Goal: Task Accomplishment & Management: Complete application form

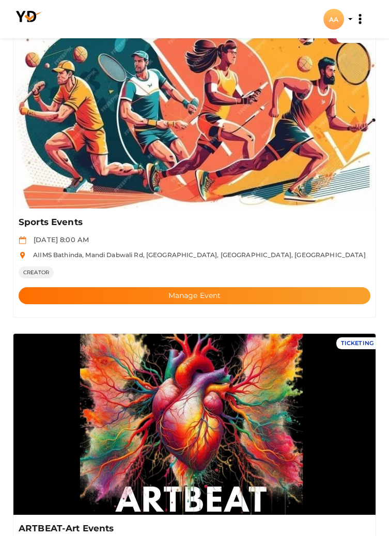
scroll to position [397, 0]
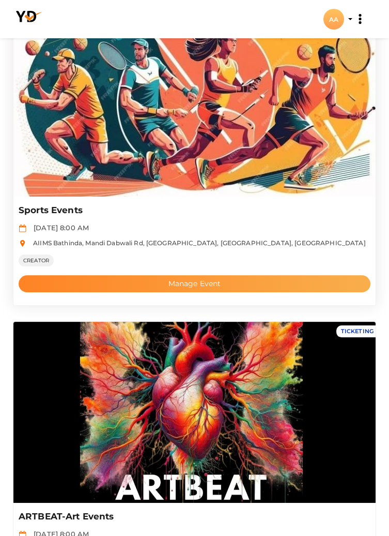
click at [251, 278] on button "Manage Event" at bounding box center [195, 283] width 352 height 17
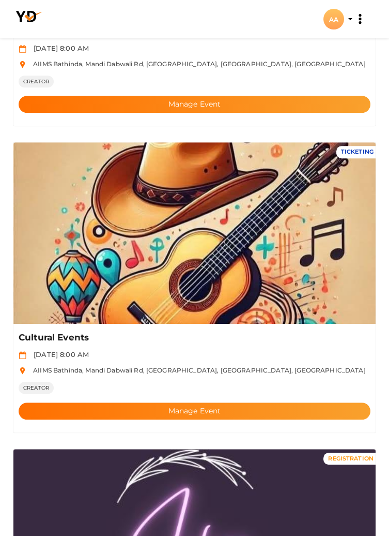
scroll to position [1495, 0]
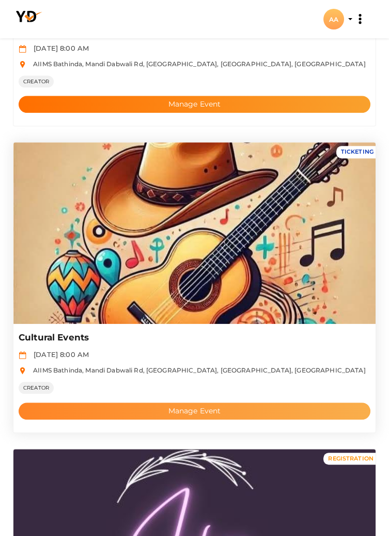
click at [288, 410] on button "Manage Event" at bounding box center [195, 410] width 352 height 17
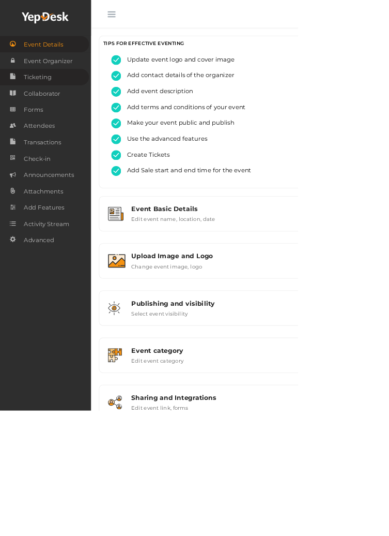
click at [79, 106] on link "Ticketing" at bounding box center [58, 100] width 116 height 21
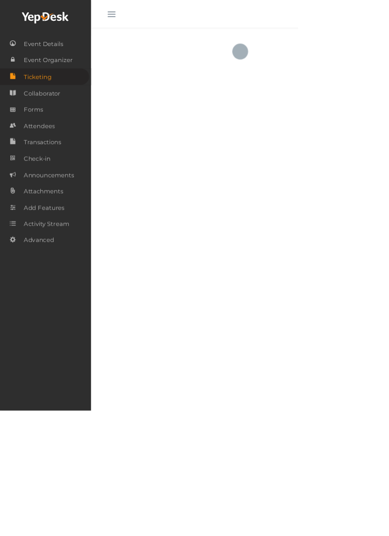
click at [141, 23] on button "button" at bounding box center [145, 16] width 27 height 27
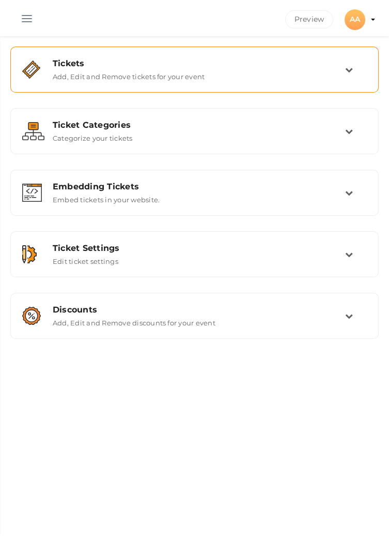
click at [347, 67] on icon at bounding box center [349, 70] width 8 height 8
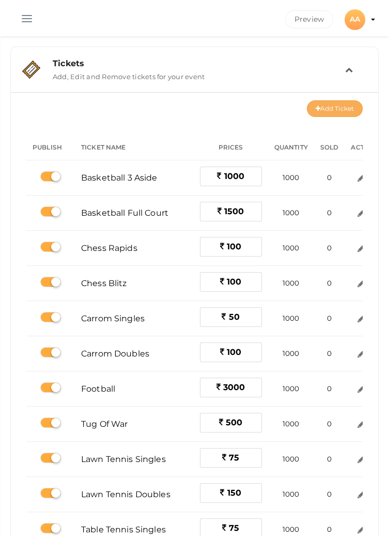
click at [334, 109] on button "Add Ticket" at bounding box center [335, 108] width 56 height 17
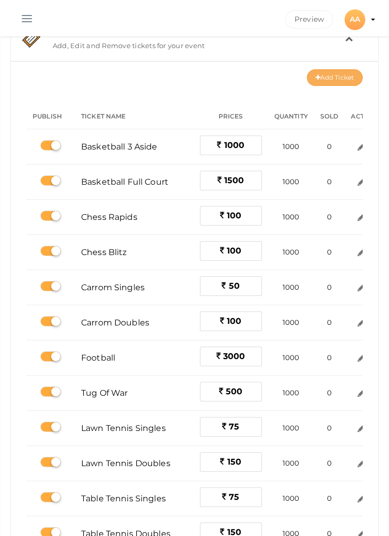
scroll to position [21, 0]
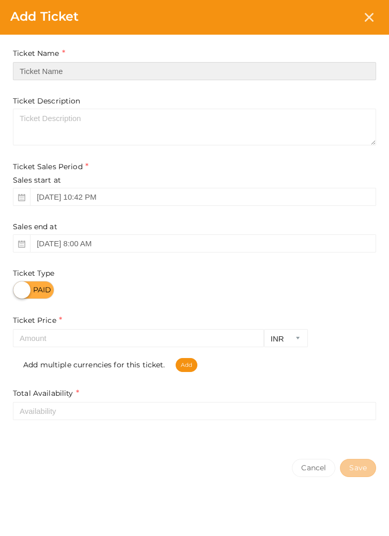
click at [95, 67] on input "text" at bounding box center [195, 71] width 364 height 18
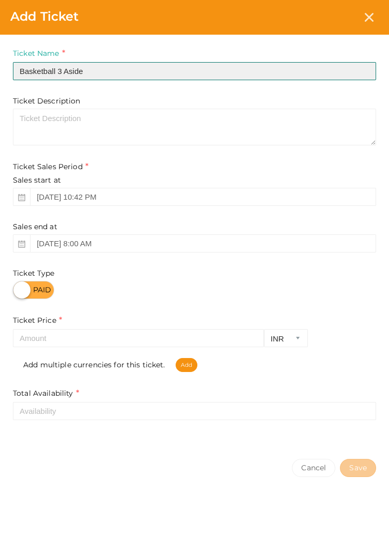
type input "Basketball 3 Aside"
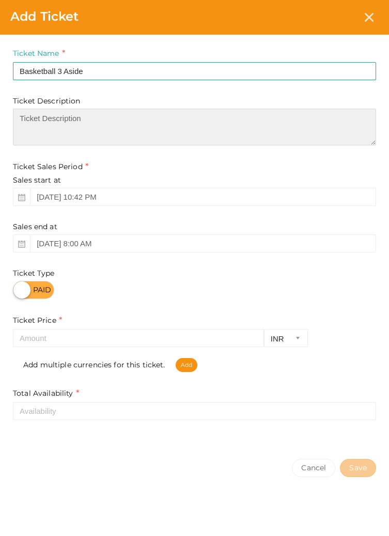
click at [188, 117] on div "Ticket Description" at bounding box center [195, 121] width 364 height 50
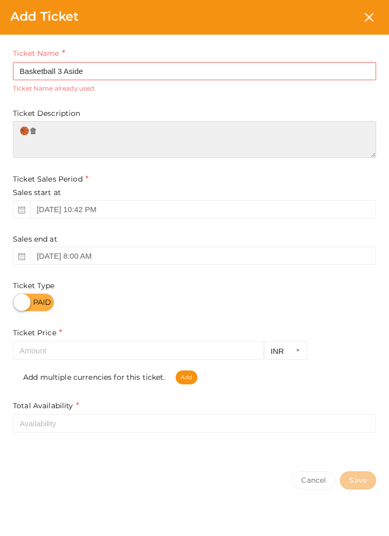
type textarea "🏀🗑"
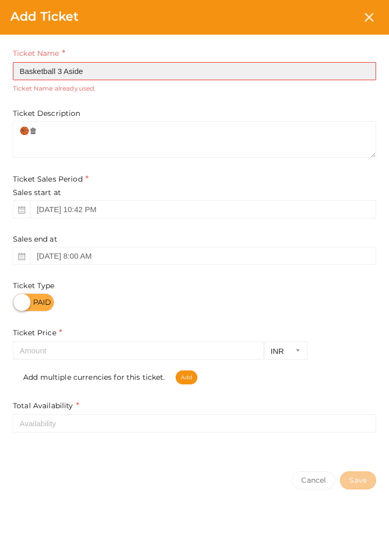
click at [170, 63] on input "Basketball 3 Aside" at bounding box center [195, 71] width 364 height 18
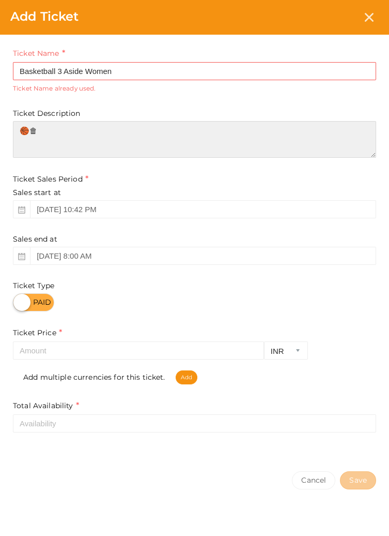
click at [222, 129] on textarea "🏀🗑" at bounding box center [195, 139] width 364 height 37
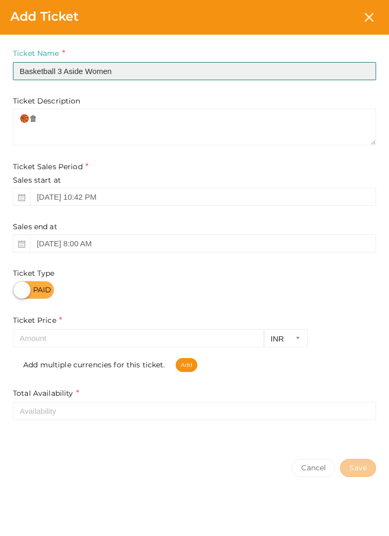
click at [173, 68] on input "Basketball 3 Aside Women" at bounding box center [195, 71] width 364 height 18
click at [82, 71] on input "Basketball 3 Aside Girls)" at bounding box center [195, 71] width 364 height 18
click at [93, 71] on input "Basketball 3 Aside Girls)" at bounding box center [195, 71] width 364 height 18
click at [84, 71] on input "Basketball 3 Aside Girls)" at bounding box center [195, 71] width 364 height 18
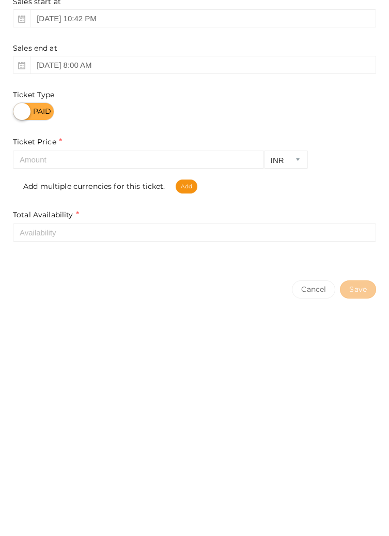
type input "Basketball 3 Aside (Girls)"
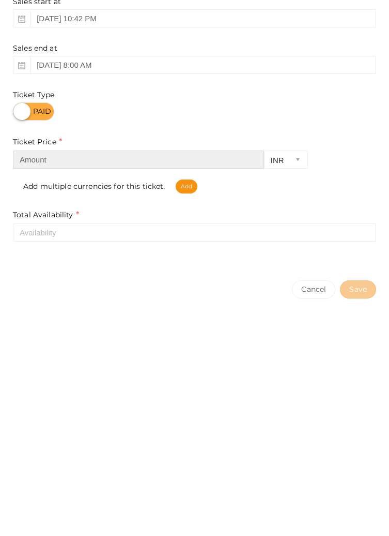
click at [141, 335] on input "number" at bounding box center [138, 338] width 251 height 18
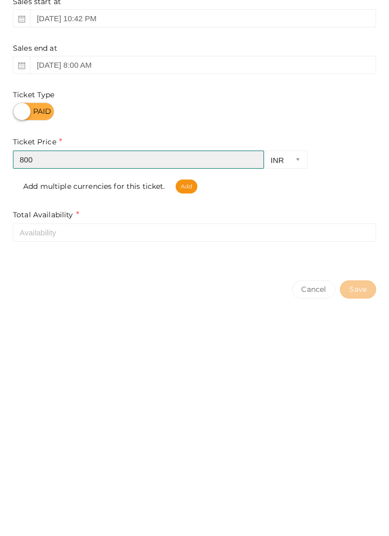
type input "800"
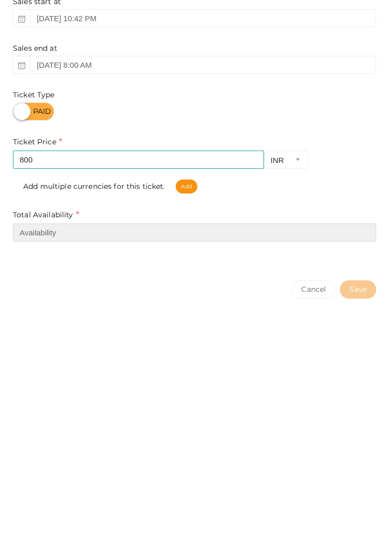
click at [119, 404] on input "number" at bounding box center [195, 411] width 364 height 18
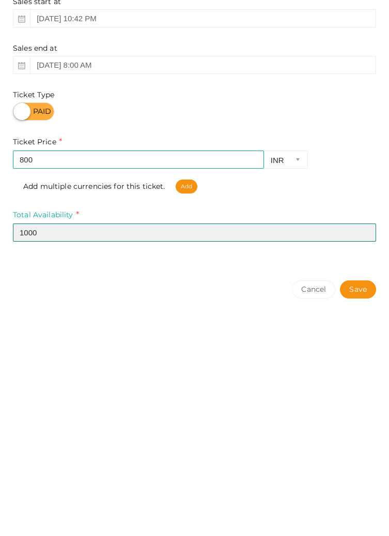
type input "1000"
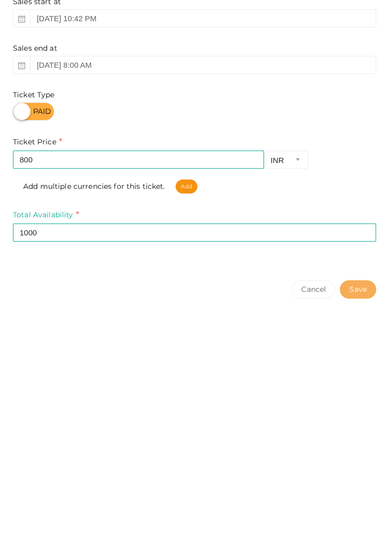
click at [356, 465] on button "Save" at bounding box center [358, 468] width 36 height 18
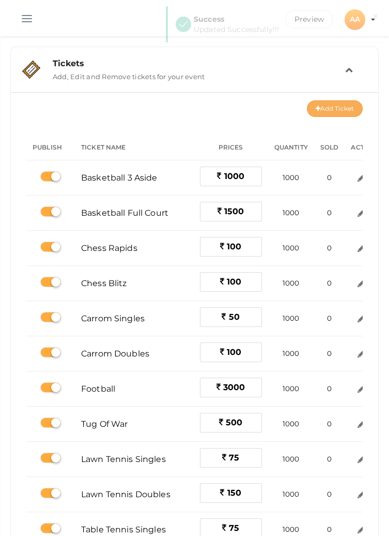
click at [328, 108] on button "Add Ticket" at bounding box center [335, 108] width 56 height 17
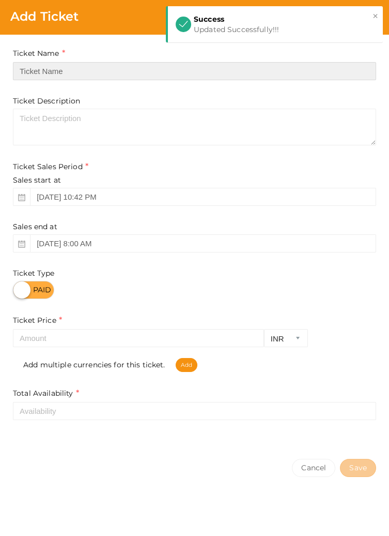
click at [93, 70] on input "text" at bounding box center [195, 71] width 364 height 18
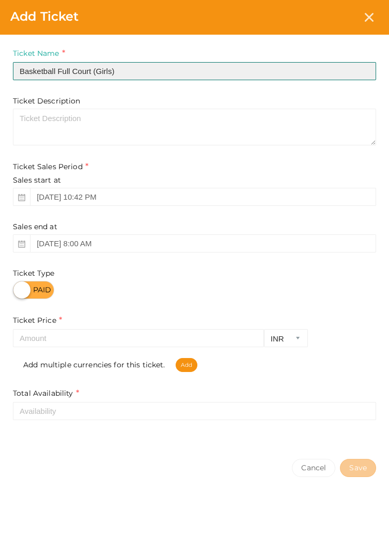
type input "Basketball Full Court (Girls)"
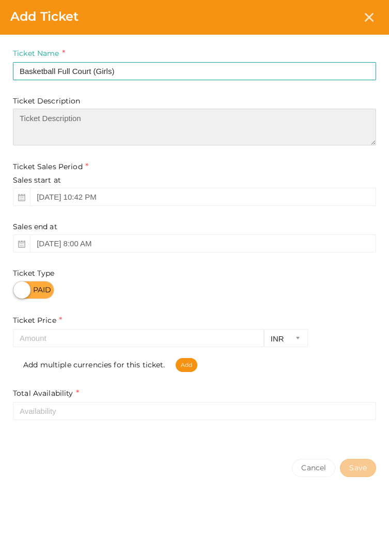
click at [157, 122] on textarea at bounding box center [195, 127] width 364 height 37
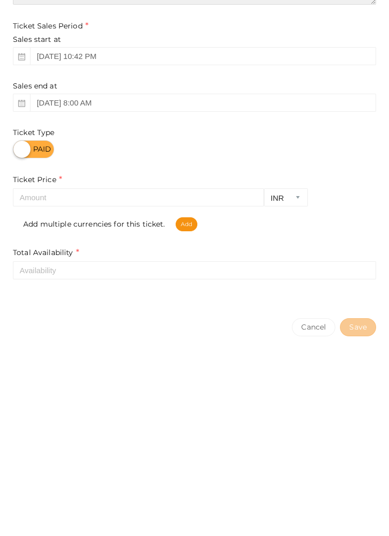
type textarea "🏀🗑"
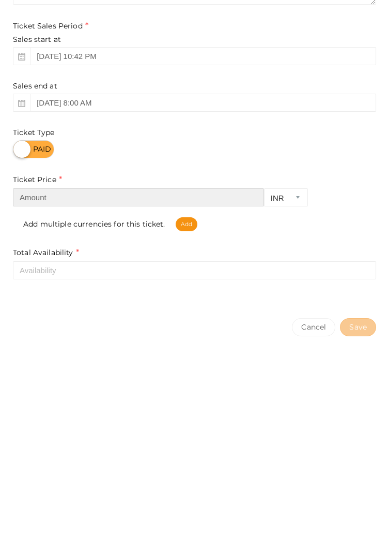
click at [98, 340] on input "number" at bounding box center [138, 338] width 251 height 18
type input "1100"
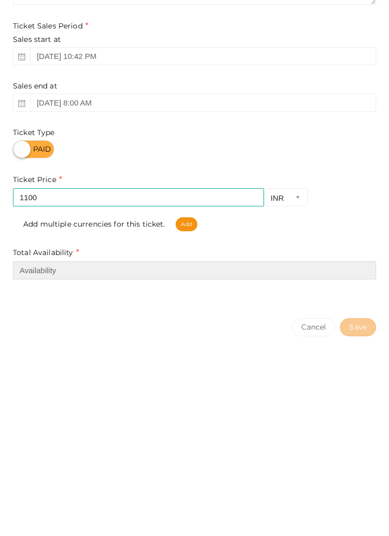
click at [131, 408] on input "number" at bounding box center [195, 411] width 364 height 18
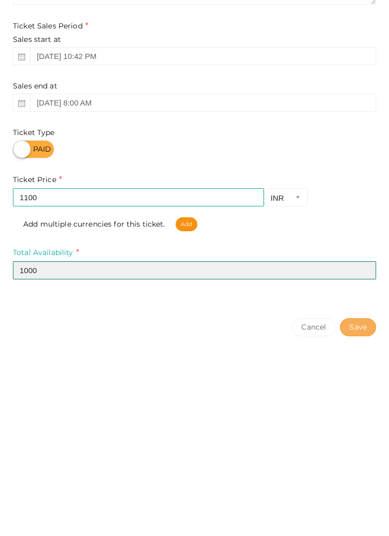
type input "1000"
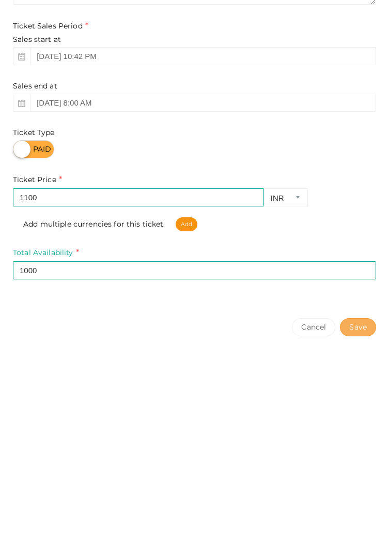
click at [358, 461] on button "Save" at bounding box center [358, 468] width 36 height 18
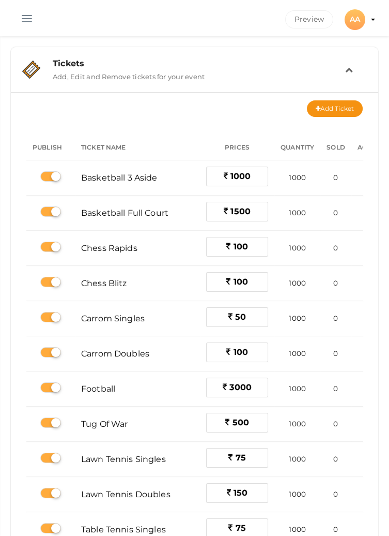
scroll to position [0, 39]
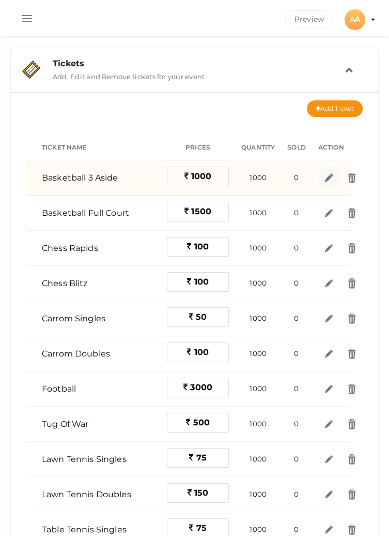
click at [323, 176] on link at bounding box center [329, 177] width 21 height 21
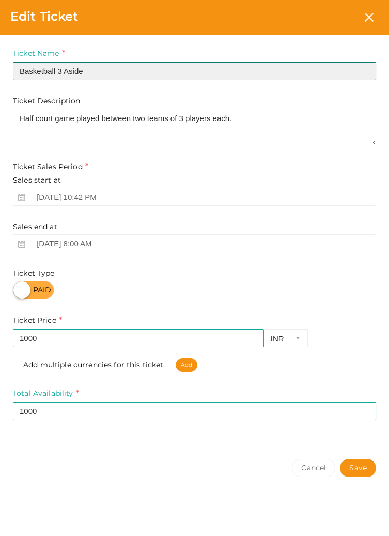
click at [156, 63] on input "Basketball 3 Aside" at bounding box center [195, 71] width 364 height 18
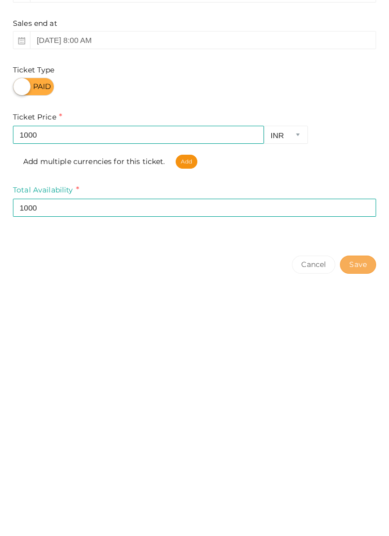
type input "Basketball 3 Aside (Boys)"
click at [361, 465] on button "Save" at bounding box center [358, 468] width 36 height 18
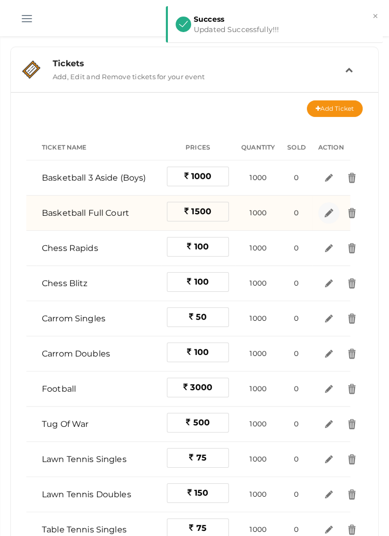
click at [331, 210] on img at bounding box center [329, 213] width 12 height 12
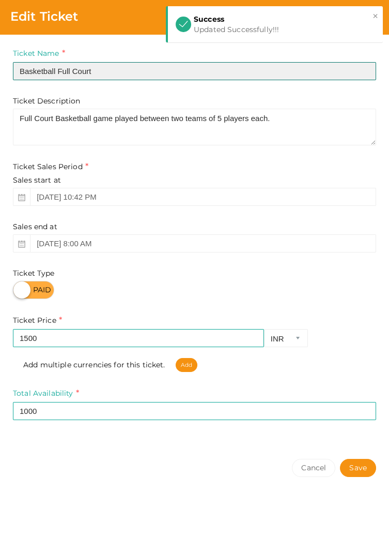
click at [197, 70] on input "Basketball Full Court" at bounding box center [195, 71] width 364 height 18
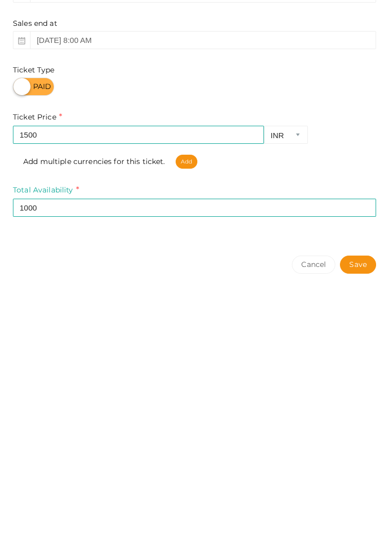
type input "Basketball Full Court (Boys)"
click at [370, 468] on button "Save" at bounding box center [358, 468] width 36 height 18
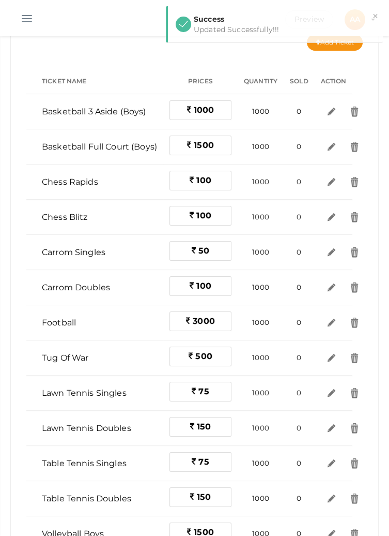
scroll to position [79, 0]
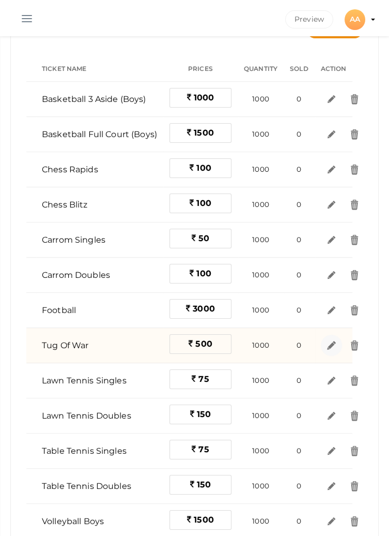
click at [331, 343] on img at bounding box center [332, 345] width 12 height 12
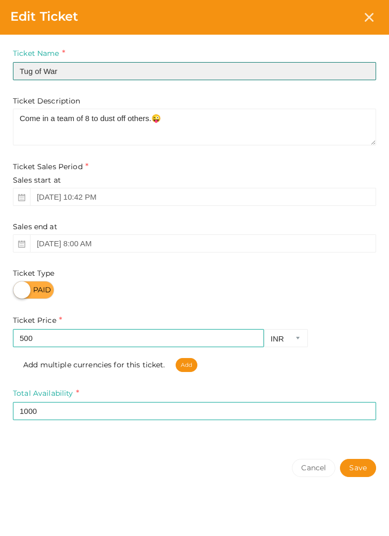
click at [161, 69] on input "Tug of War" at bounding box center [195, 71] width 364 height 18
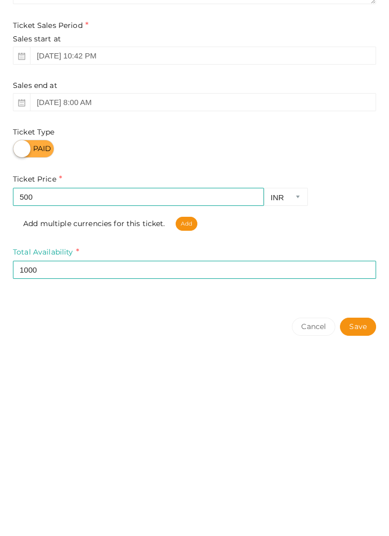
type input "Tug of War (Boys)"
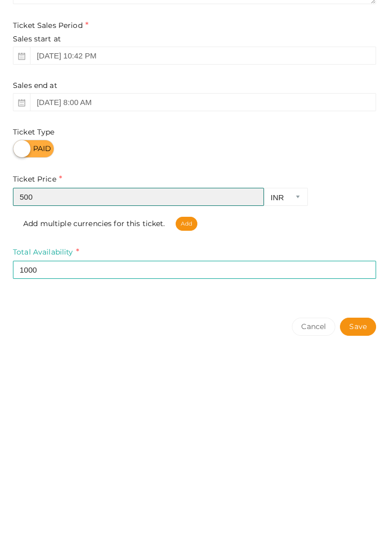
click at [89, 340] on input "500" at bounding box center [138, 338] width 251 height 18
type input "5"
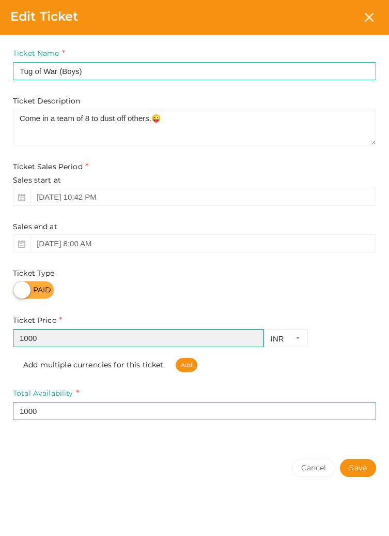
type input "1000"
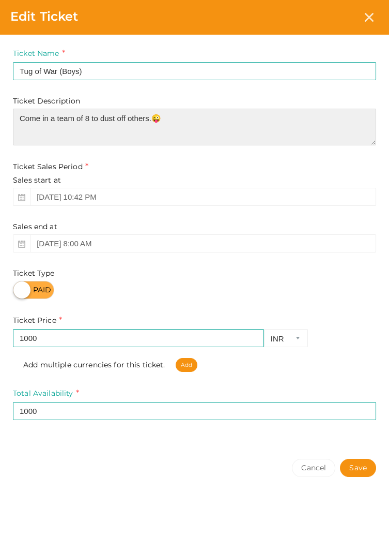
click at [291, 120] on textarea "Come in a team of 8 to dust off others.😜" at bounding box center [195, 127] width 364 height 37
click at [92, 117] on textarea "Come in a team of 8 to dust off others.😜" at bounding box center [195, 127] width 364 height 37
click at [89, 121] on textarea "Come in a team of 8 to dust off others.😜" at bounding box center [195, 127] width 364 height 37
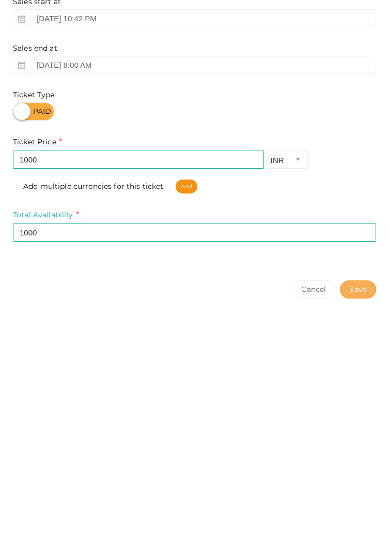
type textarea "Come in a team of 10 to dust off others.😜"
click at [367, 467] on button "Save" at bounding box center [358, 468] width 36 height 18
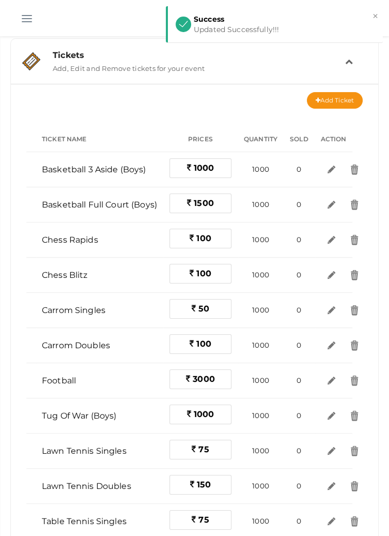
scroll to position [0, 0]
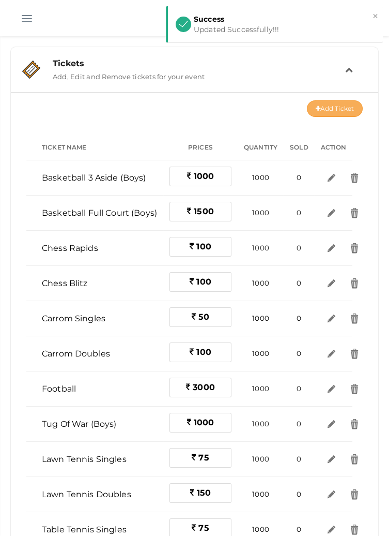
click at [327, 111] on button "Add Ticket" at bounding box center [335, 108] width 56 height 17
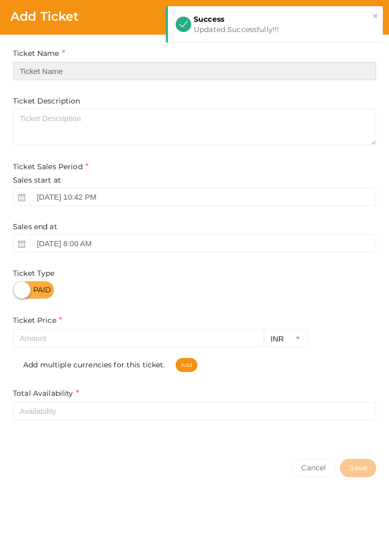
click at [131, 67] on input "text" at bounding box center [195, 71] width 364 height 18
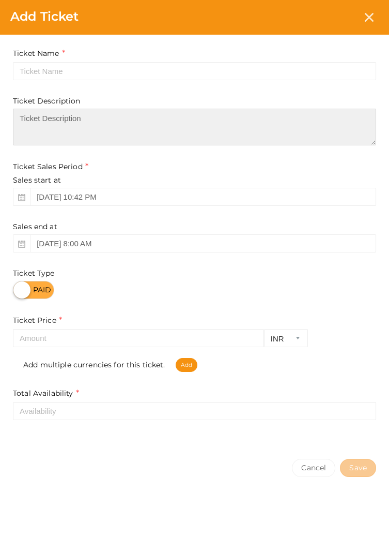
click at [161, 118] on textarea at bounding box center [195, 127] width 364 height 37
type textarea "Come in a team of 10 to dust off others.😜"
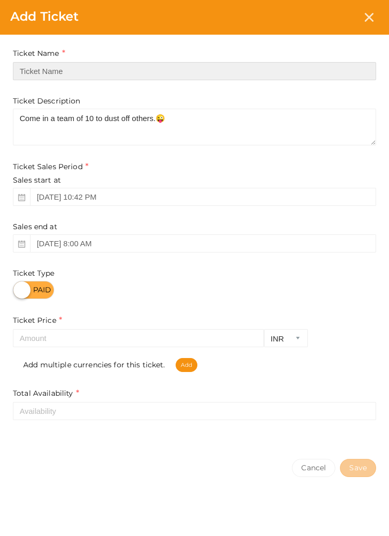
click at [148, 67] on input "text" at bounding box center [195, 71] width 364 height 18
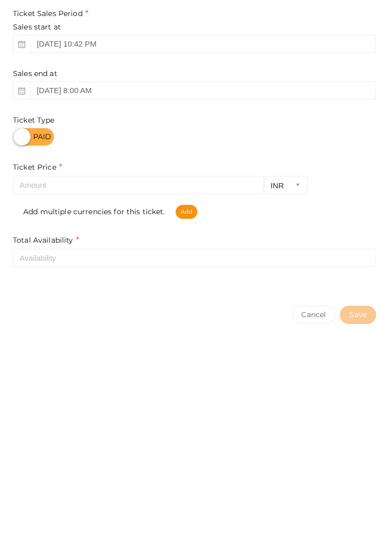
type input "Tug of War (Girls)"
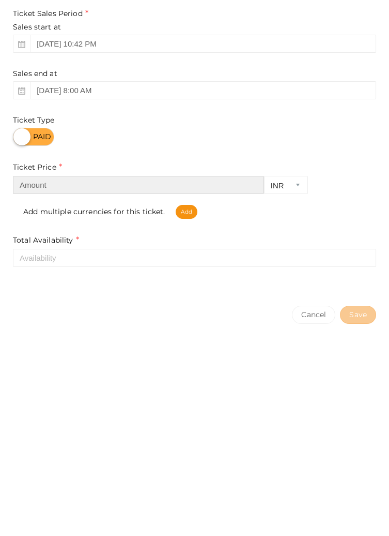
click at [238, 340] on input "number" at bounding box center [138, 338] width 251 height 18
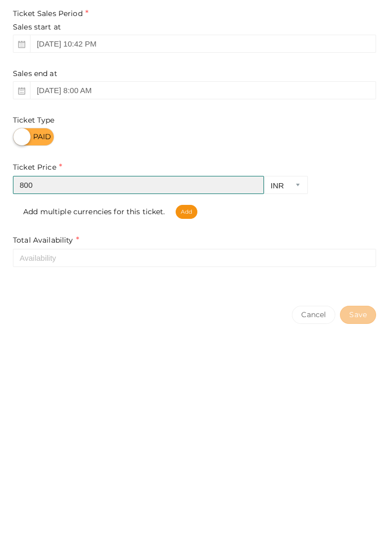
type input "800"
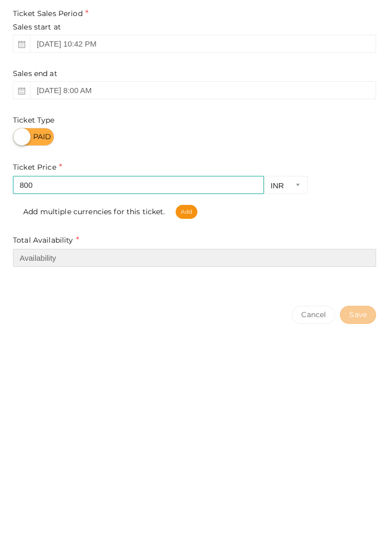
click at [133, 410] on input "number" at bounding box center [195, 411] width 364 height 18
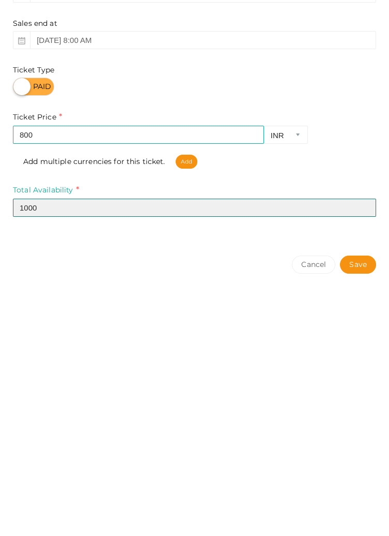
type input "1000"
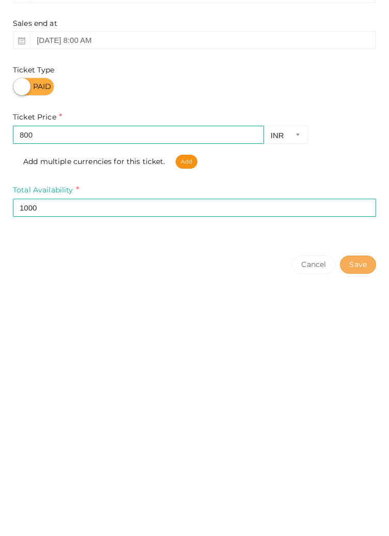
click at [366, 471] on button "Save" at bounding box center [358, 468] width 36 height 18
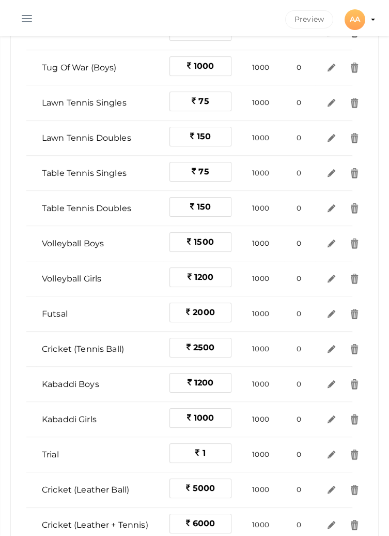
scroll to position [351, 0]
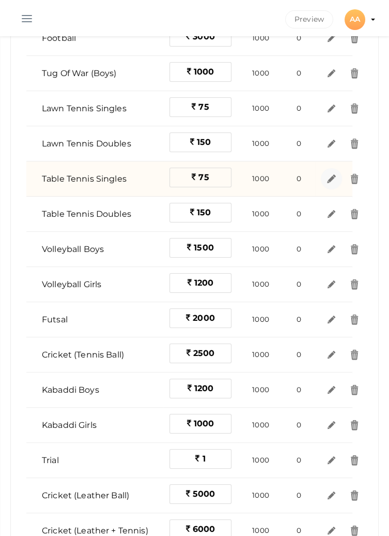
click at [331, 184] on link at bounding box center [331, 178] width 21 height 21
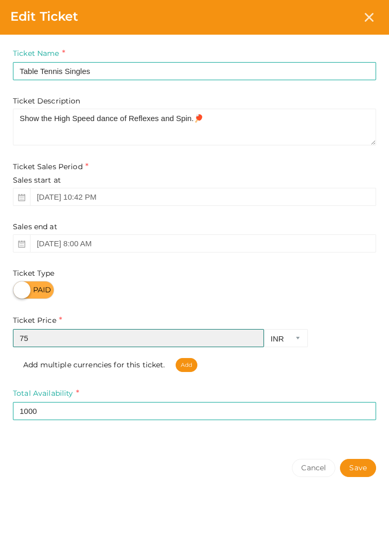
click at [80, 336] on input "75" at bounding box center [138, 338] width 251 height 18
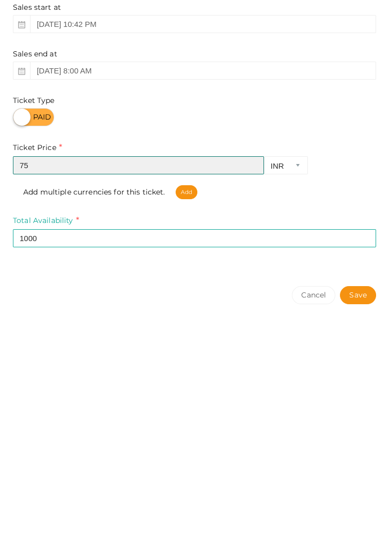
type input "7"
type input "100"
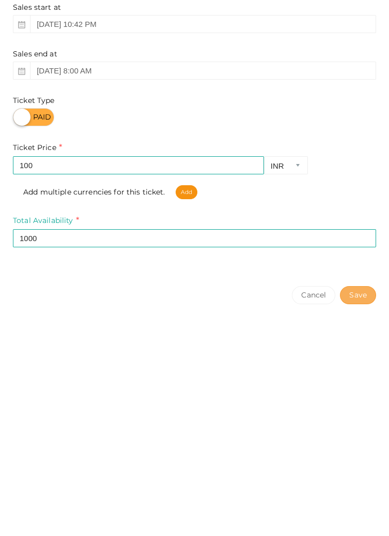
click at [360, 474] on button "Save" at bounding box center [358, 468] width 36 height 18
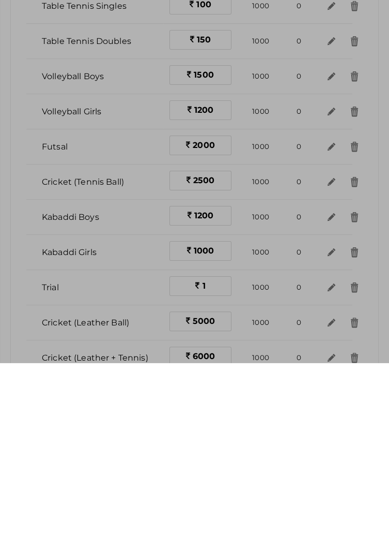
scroll to position [0, 0]
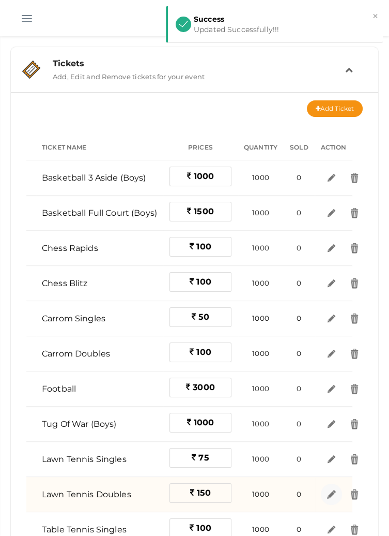
click at [327, 495] on img at bounding box center [332, 494] width 12 height 12
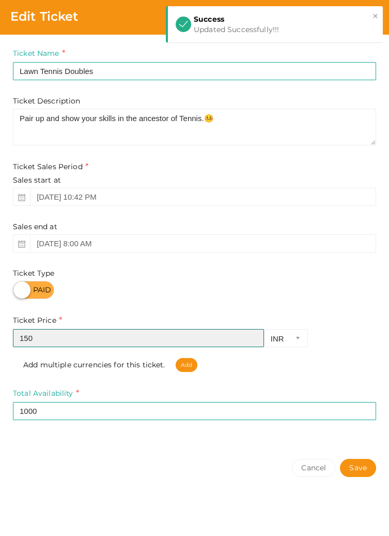
click at [96, 336] on input "150" at bounding box center [138, 338] width 251 height 18
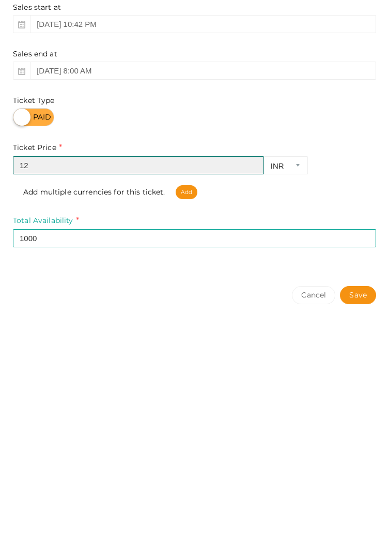
type input "1"
type input "200"
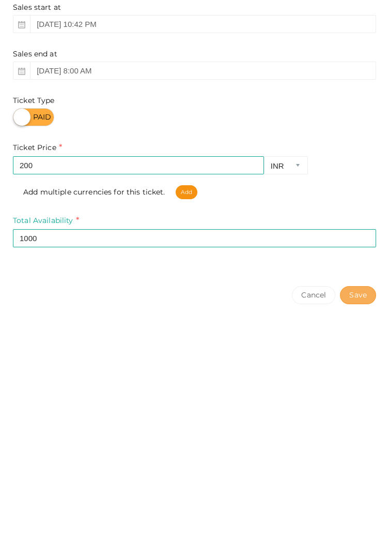
click at [356, 472] on button "Save" at bounding box center [358, 468] width 36 height 18
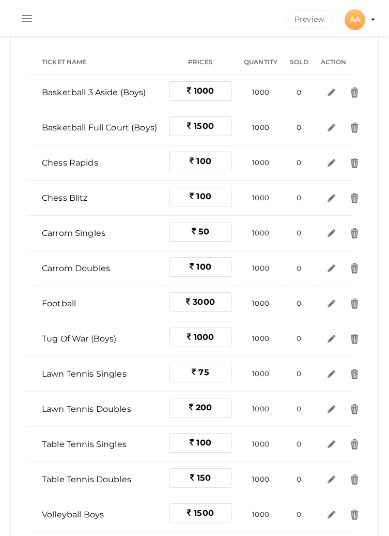
scroll to position [87, 0]
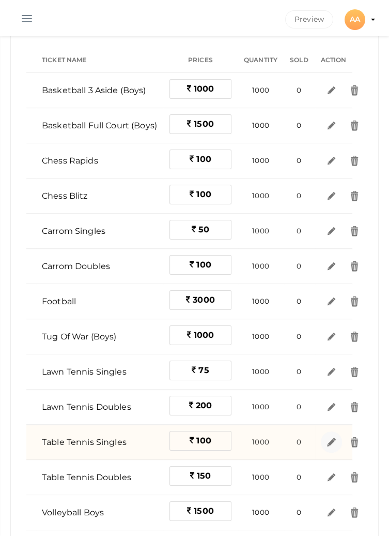
click at [324, 442] on link at bounding box center [331, 441] width 21 height 21
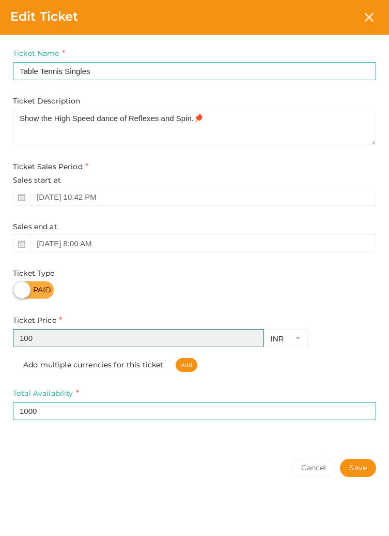
click at [79, 335] on input "100" at bounding box center [138, 338] width 251 height 18
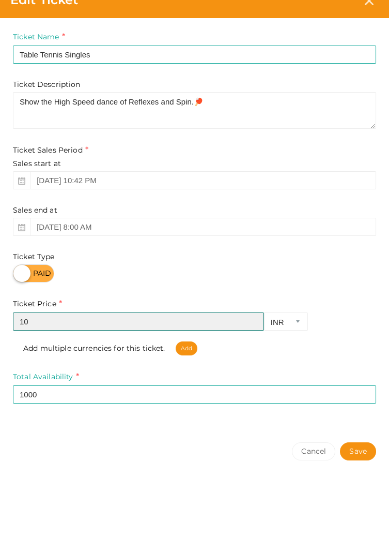
type input "1"
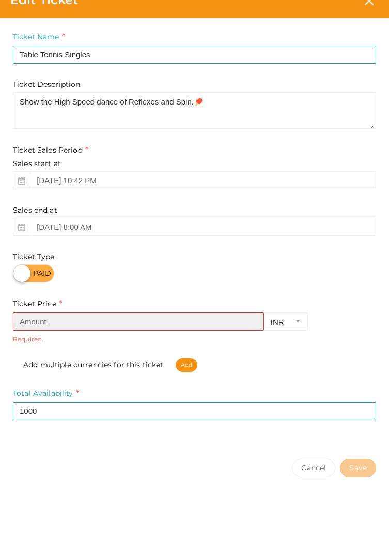
type input "5"
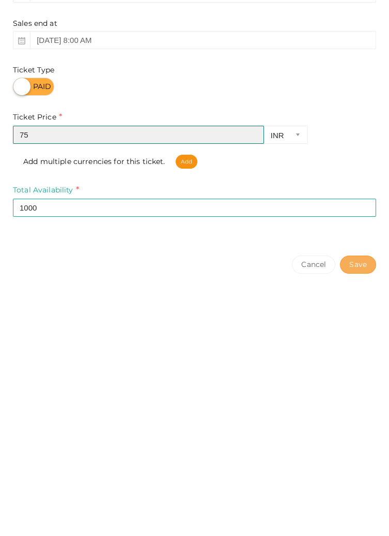
type input "75"
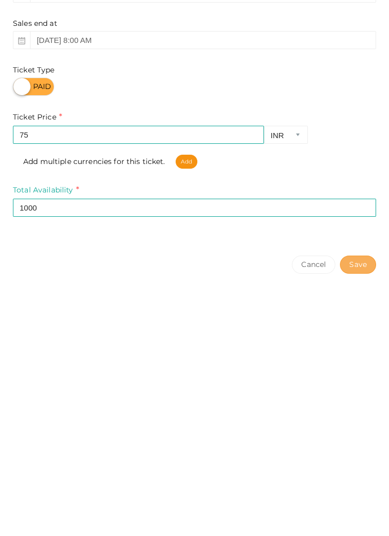
click at [361, 471] on button "Save" at bounding box center [358, 468] width 36 height 18
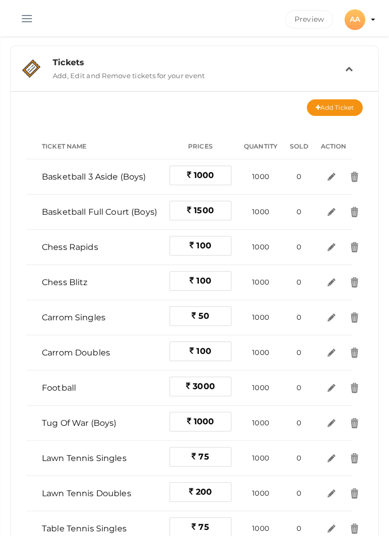
scroll to position [0, 0]
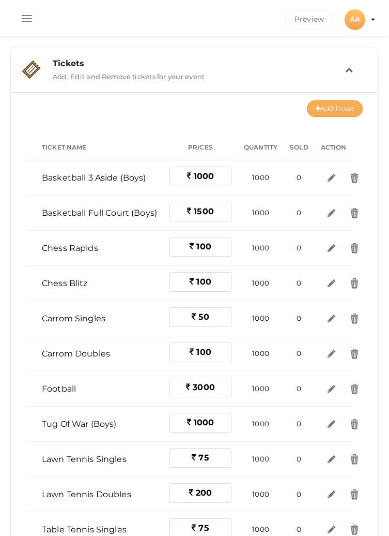
click at [330, 104] on button "Add Ticket" at bounding box center [335, 108] width 56 height 17
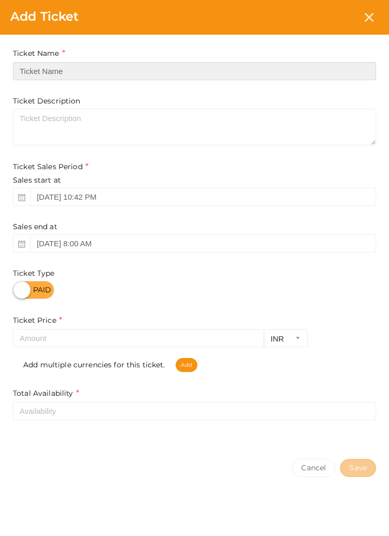
click at [137, 68] on input "text" at bounding box center [195, 71] width 364 height 18
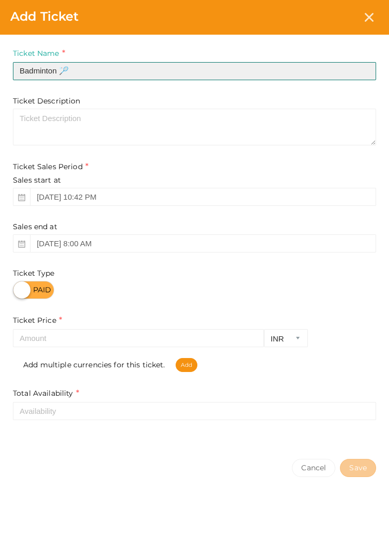
click at [63, 74] on input "Badminton 🏸" at bounding box center [195, 71] width 364 height 18
type input "Badminton"
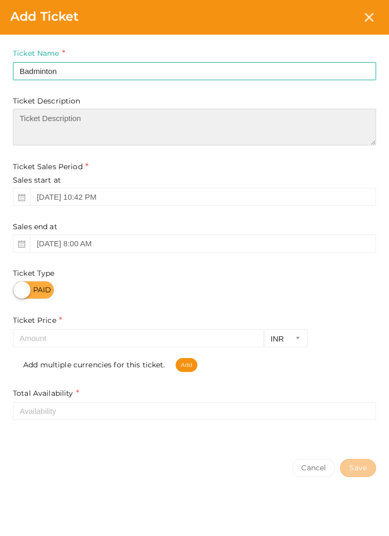
click at [81, 135] on textarea at bounding box center [195, 127] width 364 height 37
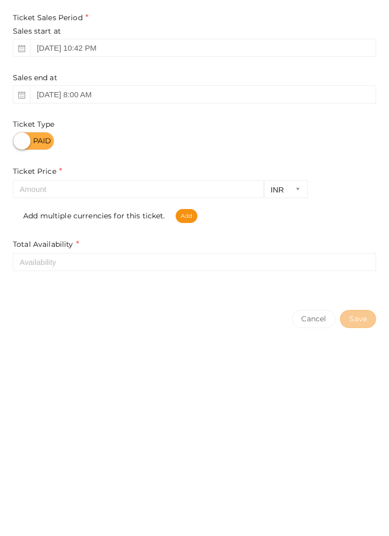
type textarea "🏸"
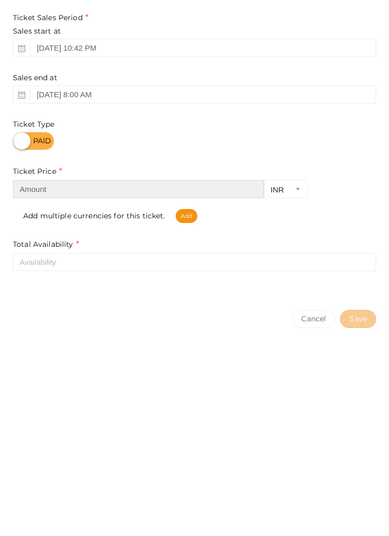
click at [99, 341] on input "number" at bounding box center [138, 338] width 251 height 18
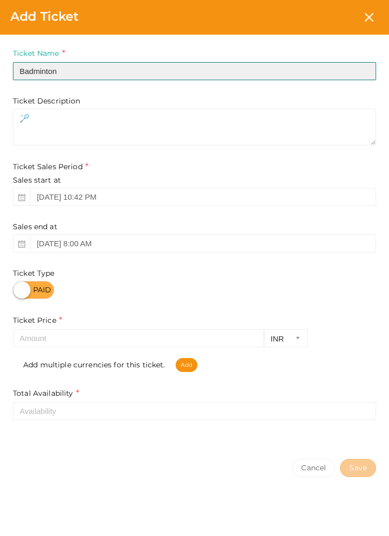
click at [165, 74] on input "Badminton" at bounding box center [195, 71] width 364 height 18
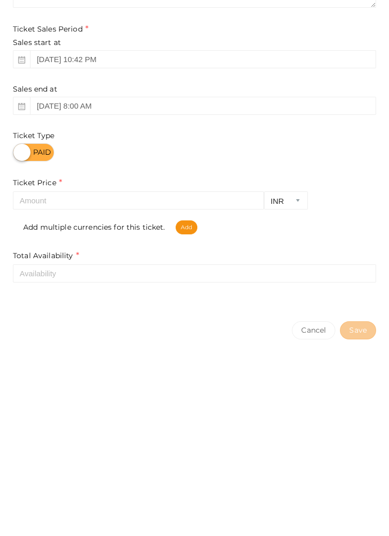
type input "Badminton Singles"
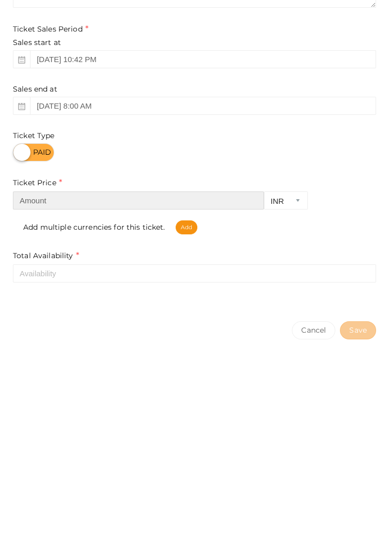
click at [84, 341] on input "number" at bounding box center [138, 338] width 251 height 18
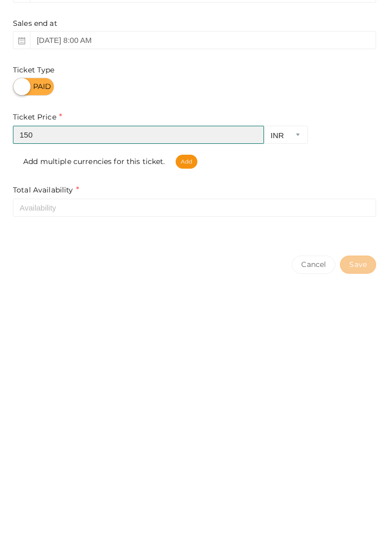
type input "150"
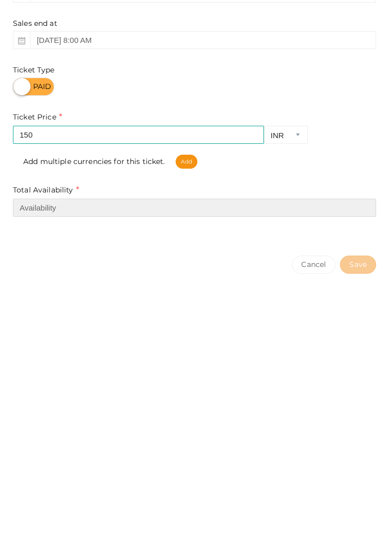
click at [90, 414] on input "number" at bounding box center [195, 411] width 364 height 18
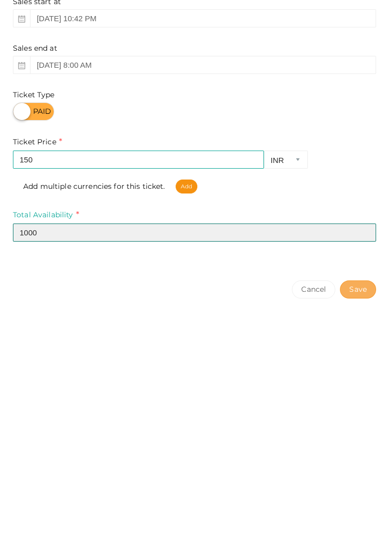
type input "1000"
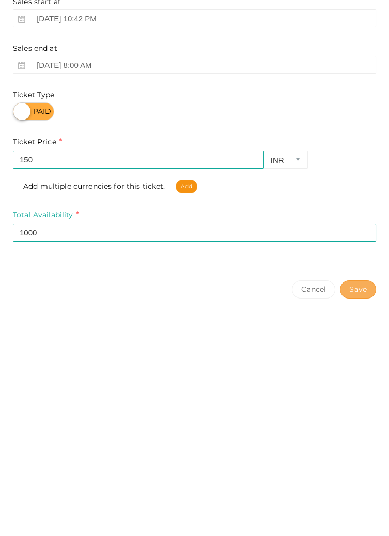
click at [357, 469] on button "Save" at bounding box center [358, 468] width 36 height 18
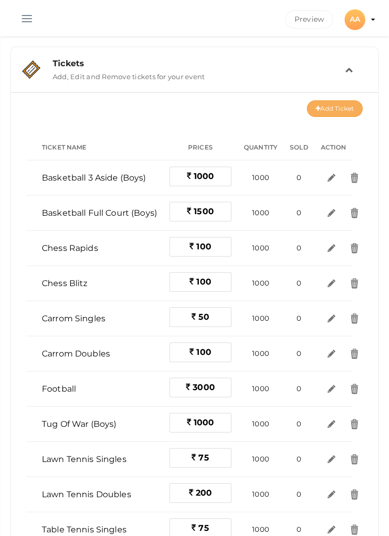
click at [342, 108] on button "Add Ticket" at bounding box center [335, 108] width 56 height 17
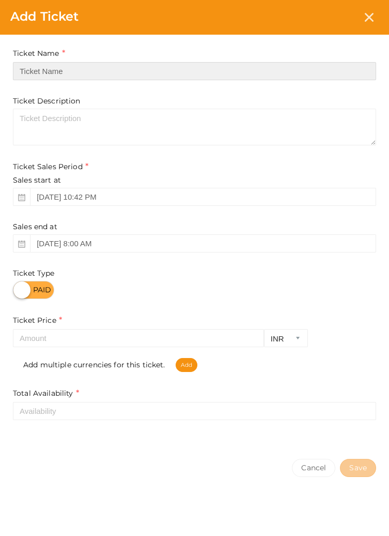
click at [136, 68] on input "text" at bounding box center [195, 71] width 364 height 18
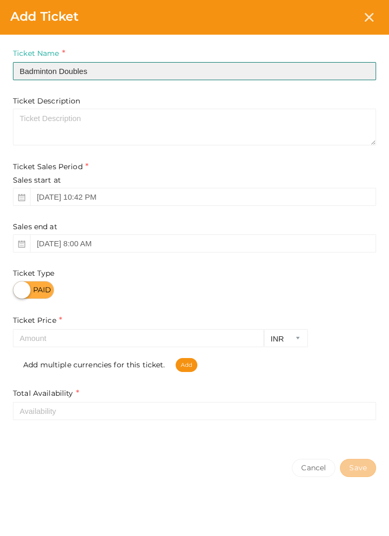
type input "Badminton Doubles"
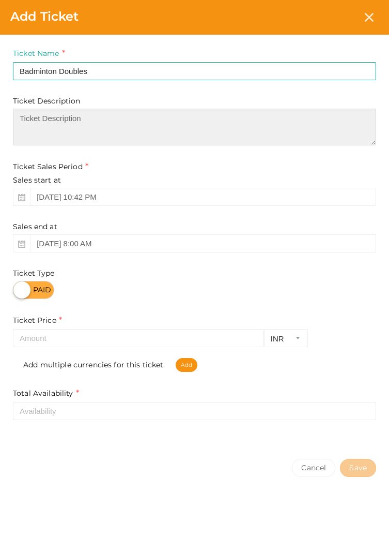
click at [136, 134] on textarea at bounding box center [195, 127] width 364 height 37
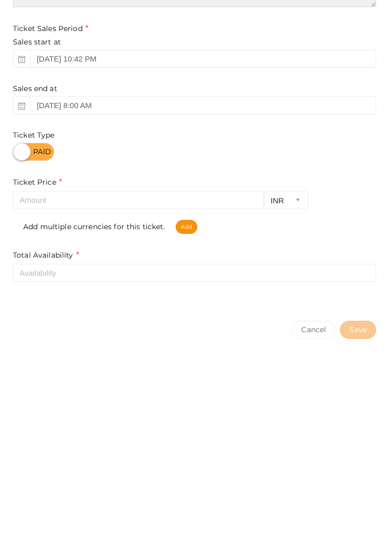
type textarea "🏸"
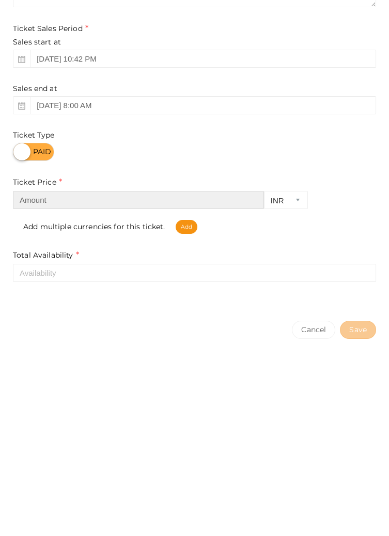
click at [75, 343] on input "number" at bounding box center [138, 338] width 251 height 18
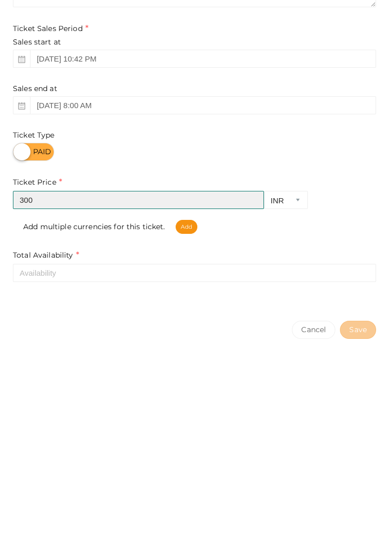
type input "300"
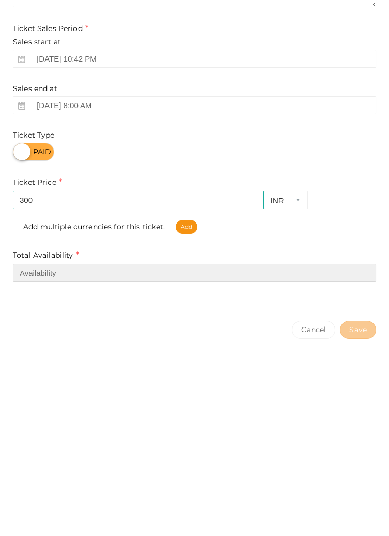
click at [139, 407] on input "number" at bounding box center [195, 411] width 364 height 18
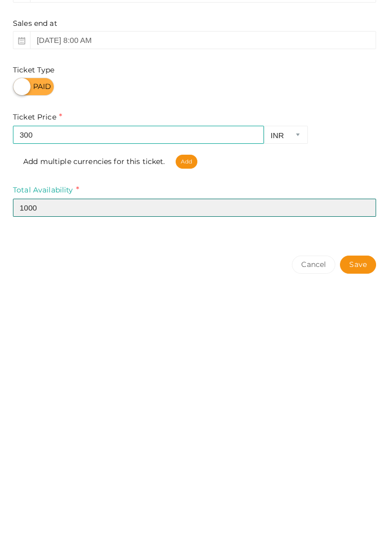
type input "1000"
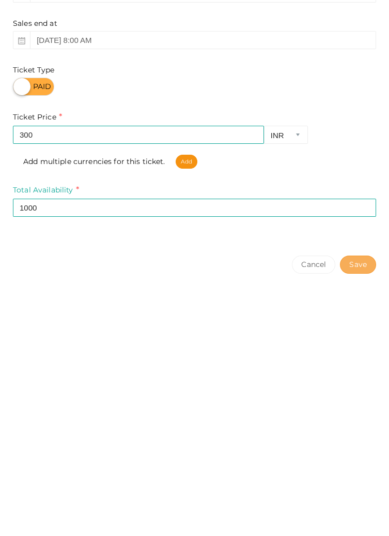
click at [368, 472] on button "Save" at bounding box center [358, 468] width 36 height 18
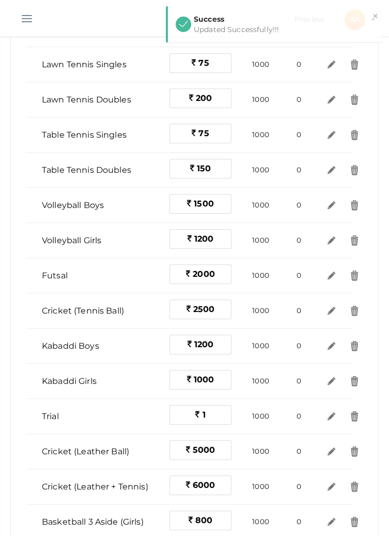
scroll to position [773, 0]
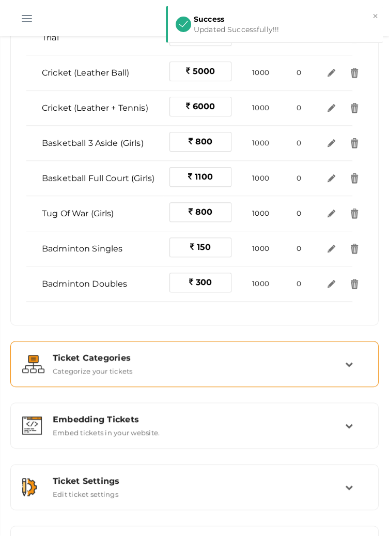
click at [348, 373] on div "Ticket Categories Categorize your tickets" at bounding box center [194, 363] width 357 height 35
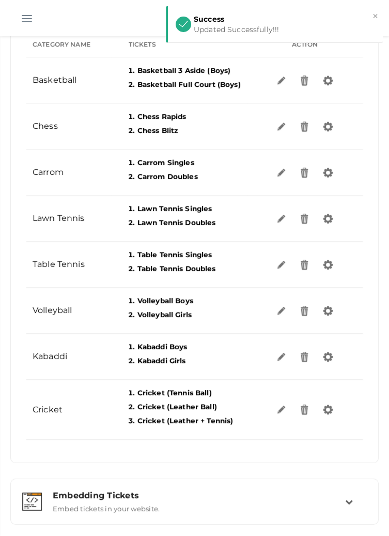
scroll to position [111, 0]
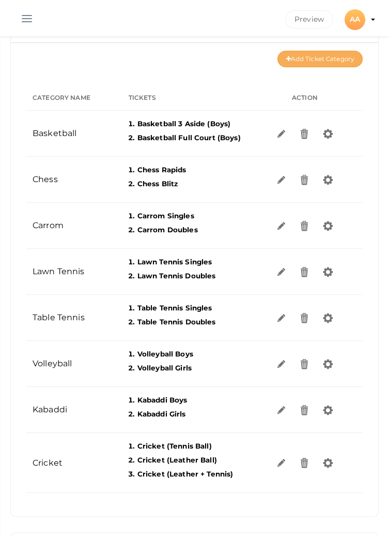
click at [306, 58] on button "Add Ticket Category" at bounding box center [320, 59] width 85 height 17
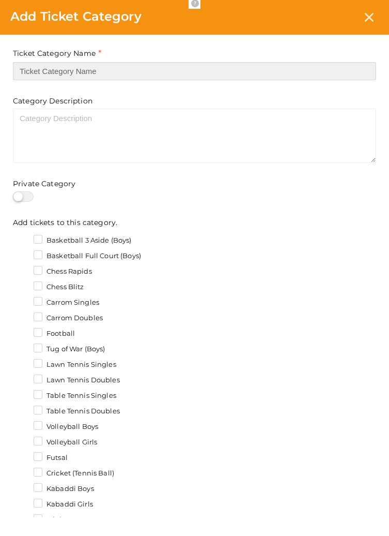
click at [148, 67] on input "text" at bounding box center [195, 71] width 364 height 18
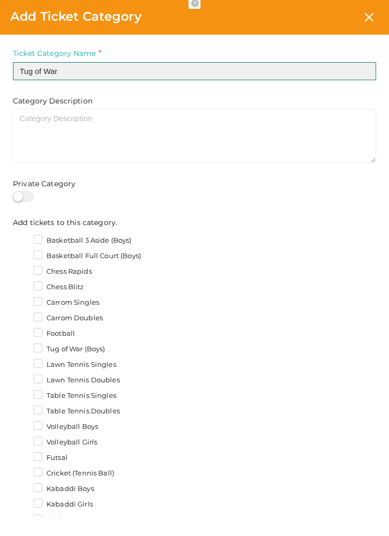
type input "Tug of War"
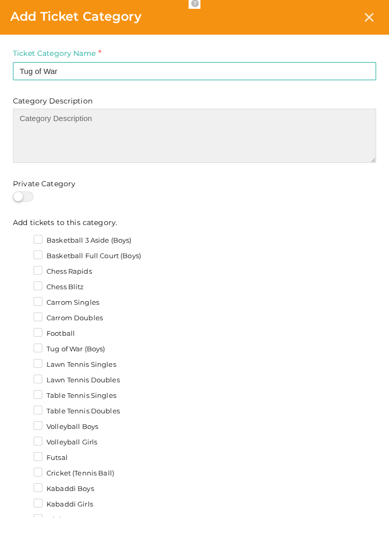
click at [150, 117] on textarea at bounding box center [195, 136] width 364 height 54
paste textarea "Come in a team of 10 to dust off others.😜"
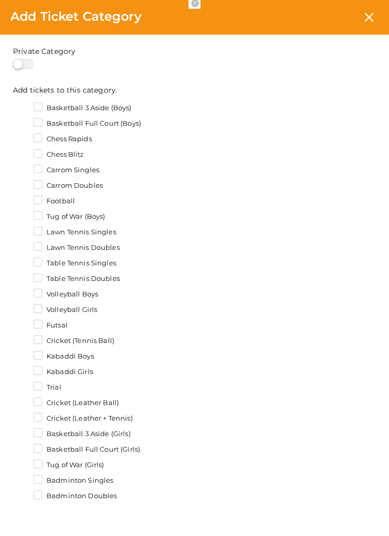
scroll to position [141, 0]
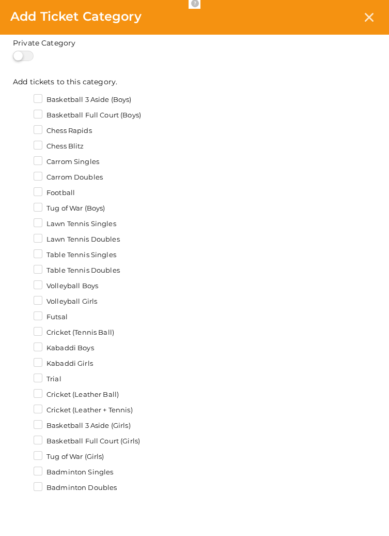
type textarea "Come in a team of 10 to dust off others.😜"
click at [90, 207] on label "Tug of War (Boys)" at bounding box center [69, 208] width 71 height 10
click at [23, 205] on input "Tug of War (Boys)" at bounding box center [23, 205] width 0 height 0
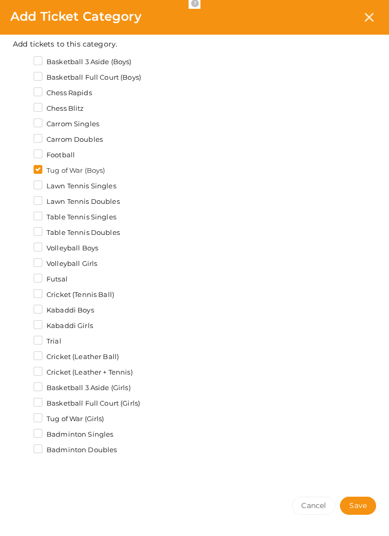
scroll to position [185, 0]
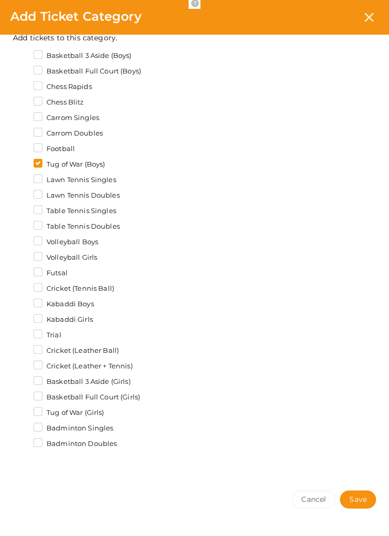
click at [96, 414] on label "Tug of War (Girls)" at bounding box center [69, 412] width 71 height 10
click at [23, 410] on input "Tug of War (Girls)" at bounding box center [23, 410] width 0 height 0
click at [366, 497] on span "Save" at bounding box center [359, 499] width 18 height 11
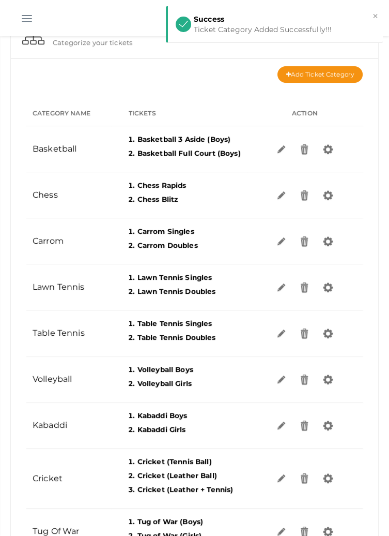
scroll to position [90, 0]
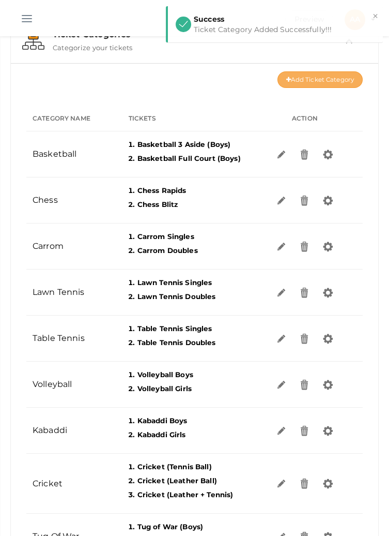
click at [329, 81] on button "Add Ticket Category" at bounding box center [320, 79] width 85 height 17
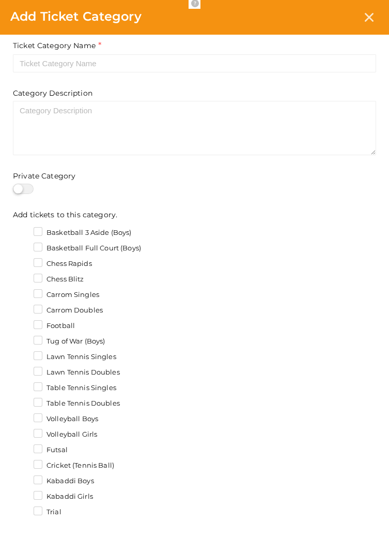
scroll to position [0, 0]
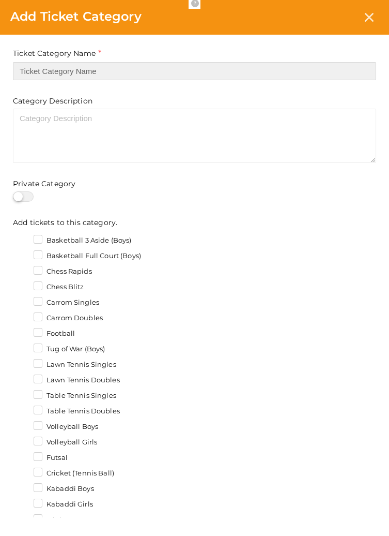
click at [48, 71] on input "text" at bounding box center [195, 71] width 364 height 18
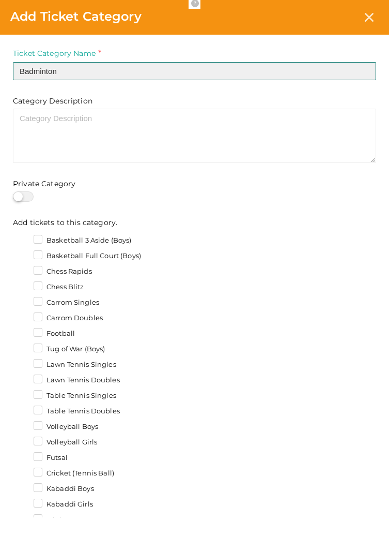
type input "Badminton"
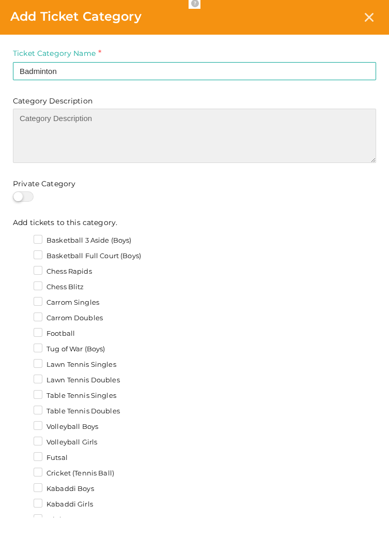
click at [291, 118] on textarea at bounding box center [195, 136] width 364 height 54
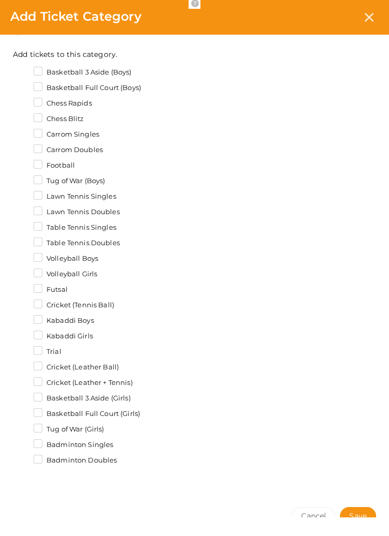
scroll to position [185, 0]
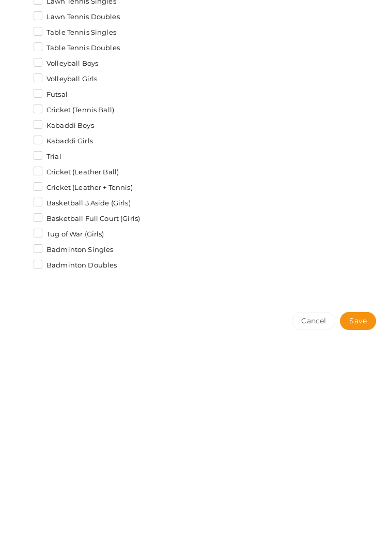
type textarea "🏸"
click at [111, 427] on label "Badminton Singles" at bounding box center [74, 428] width 80 height 10
click at [23, 425] on input "Badminton Singles" at bounding box center [23, 425] width 0 height 0
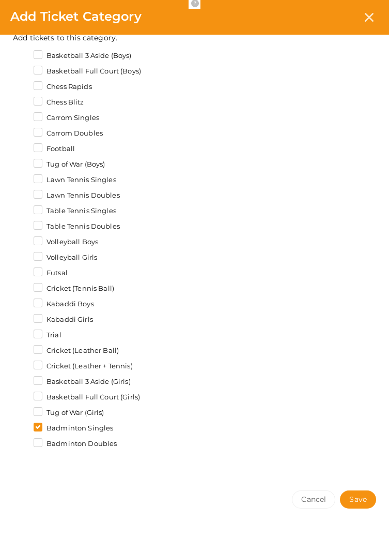
click at [74, 441] on label "Badminton Doubles" at bounding box center [75, 444] width 83 height 10
click at [23, 441] on input "Badminton Doubles" at bounding box center [23, 441] width 0 height 0
click at [364, 497] on span "Save" at bounding box center [359, 499] width 18 height 11
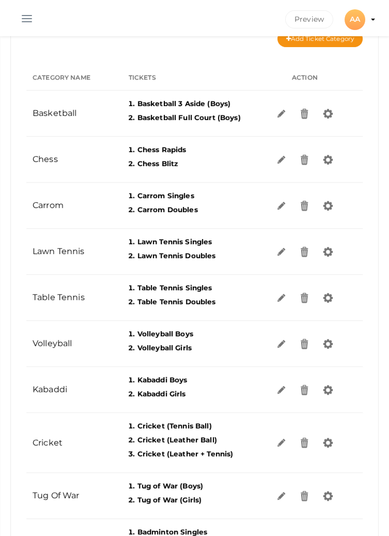
scroll to position [131, 0]
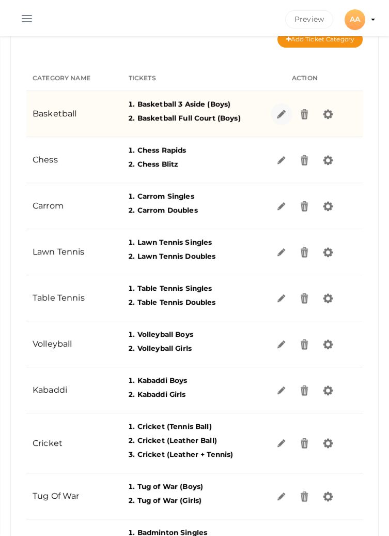
click at [278, 112] on img at bounding box center [282, 114] width 12 height 12
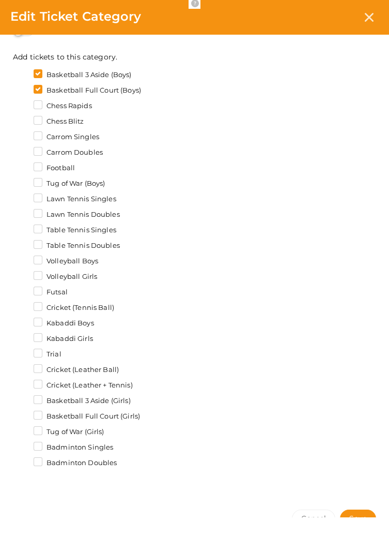
scroll to position [167, 0]
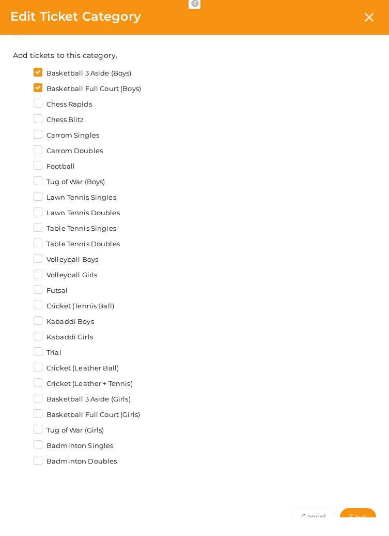
click at [127, 418] on label "Basketball Full Court (Girls)" at bounding box center [87, 415] width 107 height 10
click at [23, 412] on input "Basketball Full Court (Girls)" at bounding box center [23, 412] width 0 height 0
click at [118, 401] on label "Basketball 3 Aside (Girls)" at bounding box center [82, 399] width 97 height 10
click at [23, 396] on input "Basketball 3 Aside (Girls)" at bounding box center [23, 396] width 0 height 0
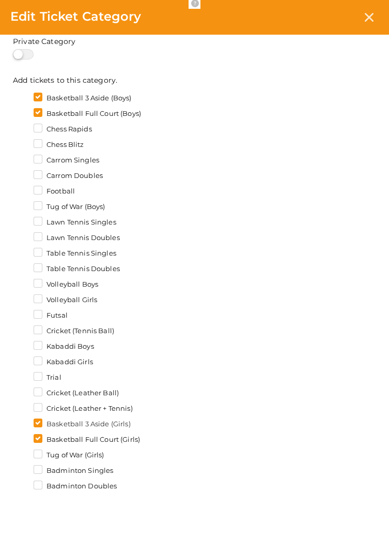
scroll to position [185, 0]
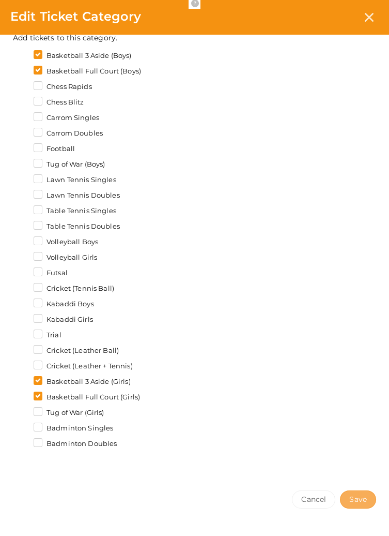
click at [361, 501] on span "Save" at bounding box center [359, 499] width 18 height 11
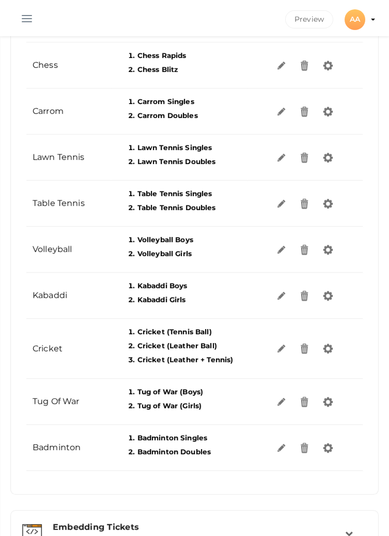
scroll to position [0, 0]
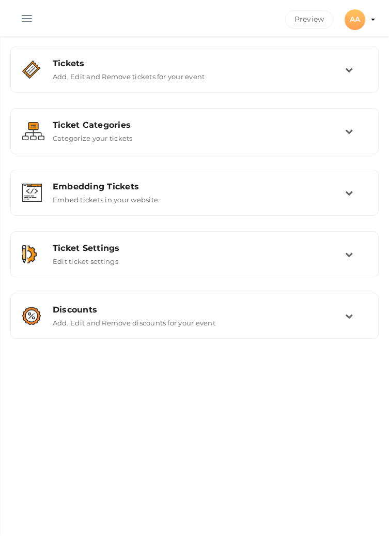
click at [25, 16] on button "button" at bounding box center [26, 16] width 27 height 27
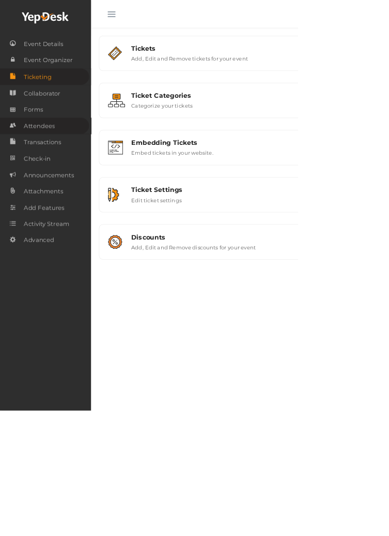
click at [71, 163] on span "Attendees" at bounding box center [51, 164] width 40 height 21
